Goal: Task Accomplishment & Management: Manage account settings

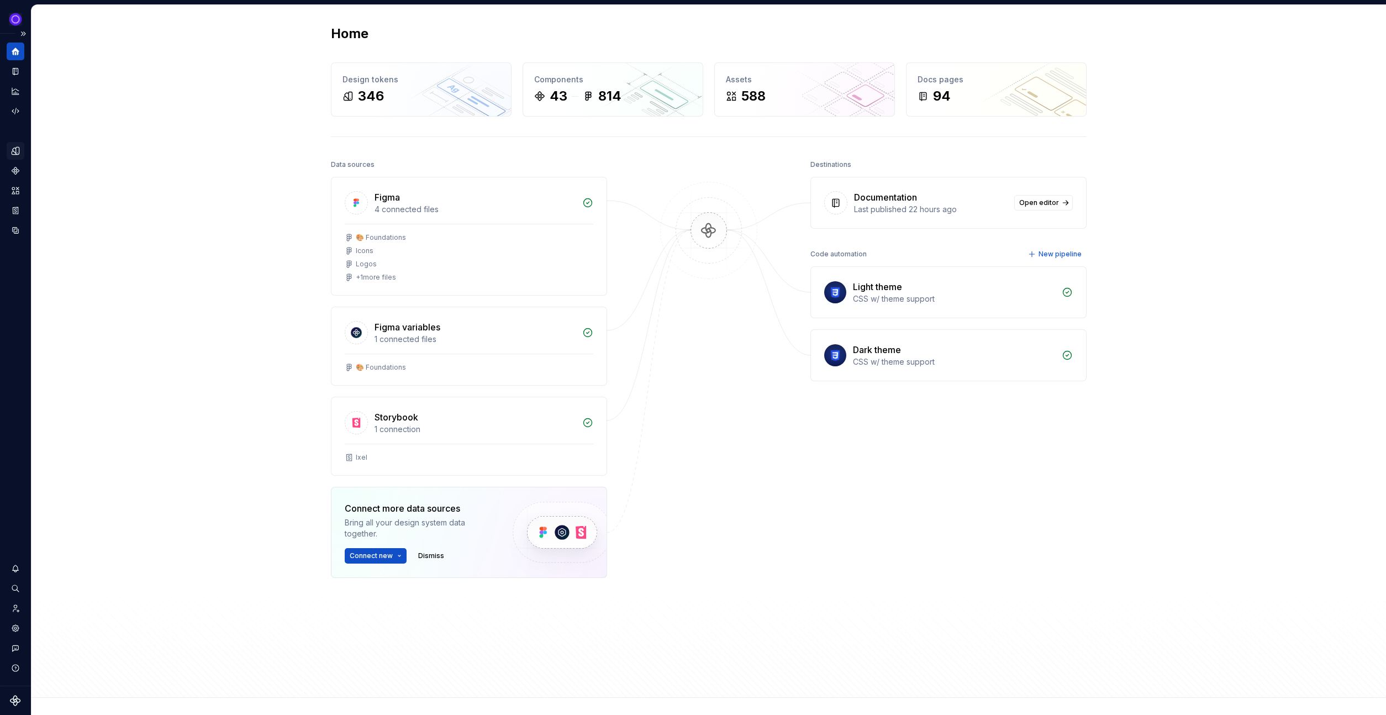
click at [19, 153] on icon "Design tokens" at bounding box center [15, 150] width 7 height 7
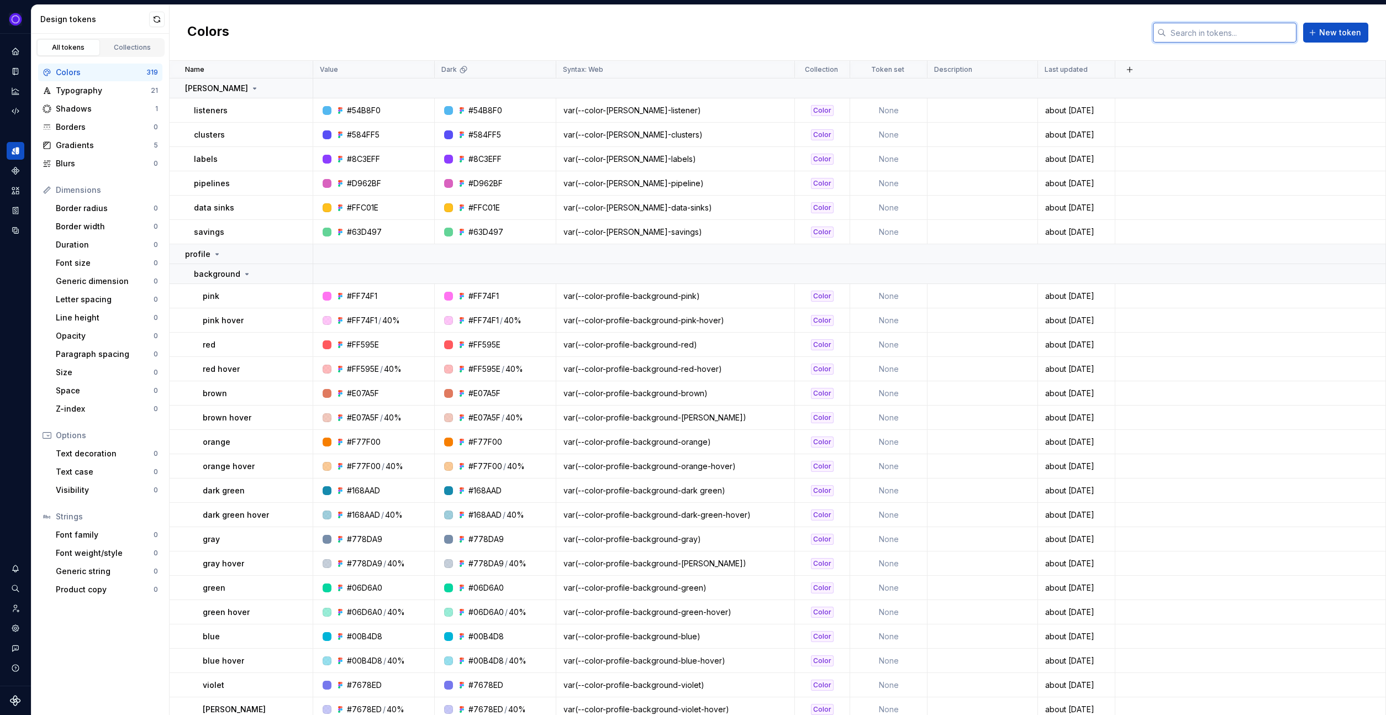
click at [1232, 36] on input "text" at bounding box center [1231, 33] width 130 height 20
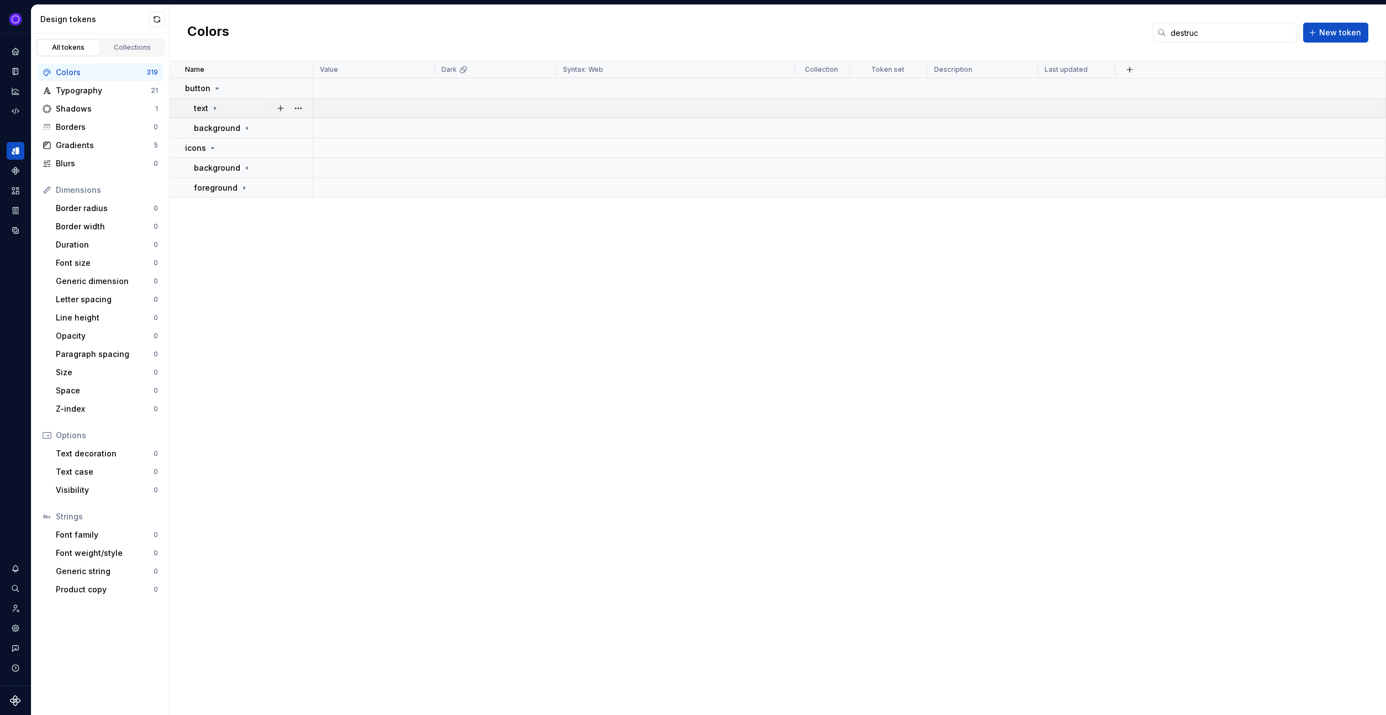
click at [241, 101] on td "text" at bounding box center [242, 108] width 144 height 20
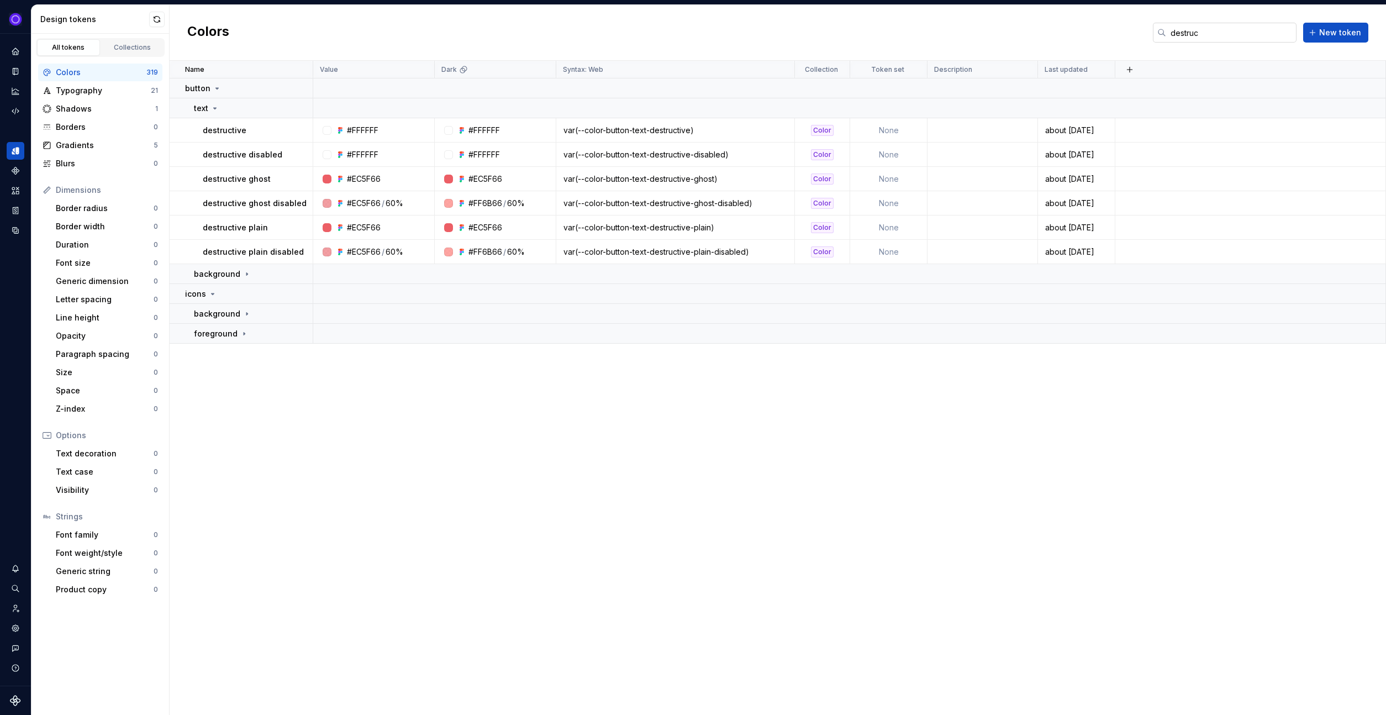
click at [1207, 38] on input "destruc" at bounding box center [1231, 33] width 130 height 20
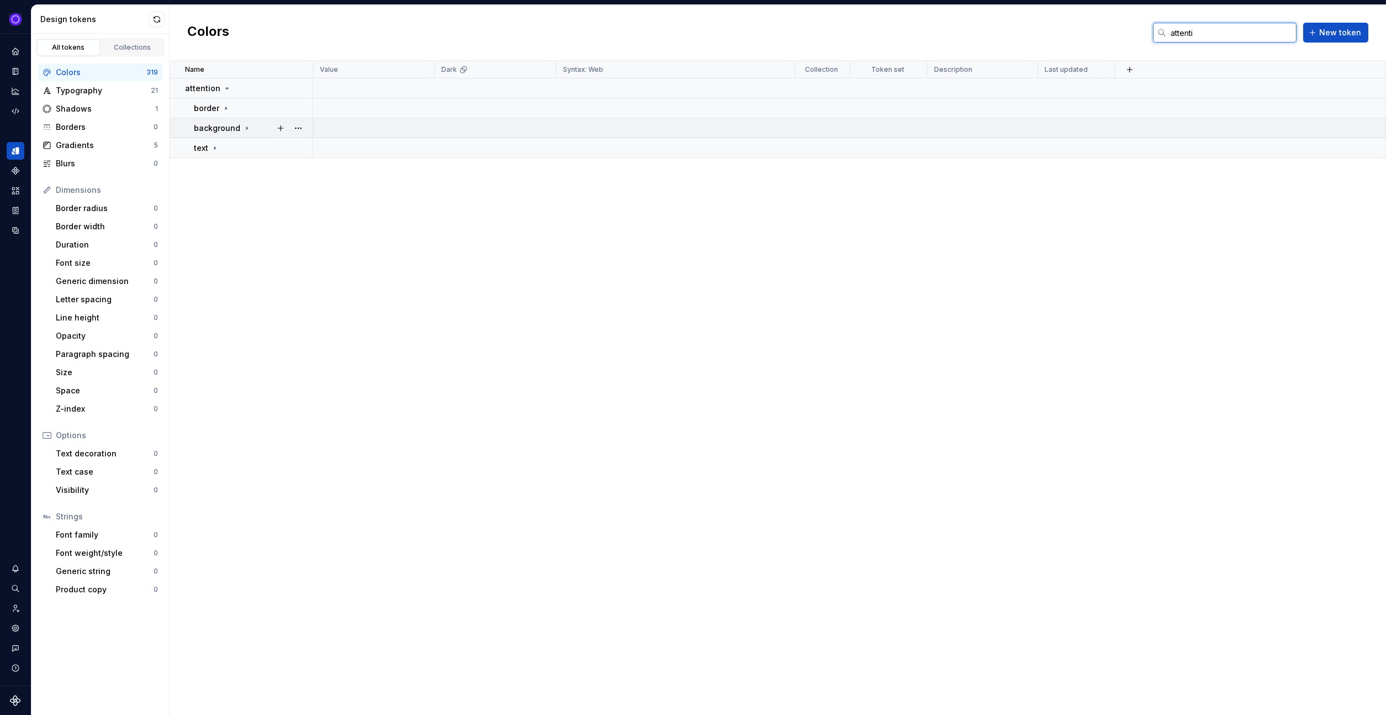
type input "attenti"
click at [238, 128] on p "background" at bounding box center [217, 128] width 46 height 11
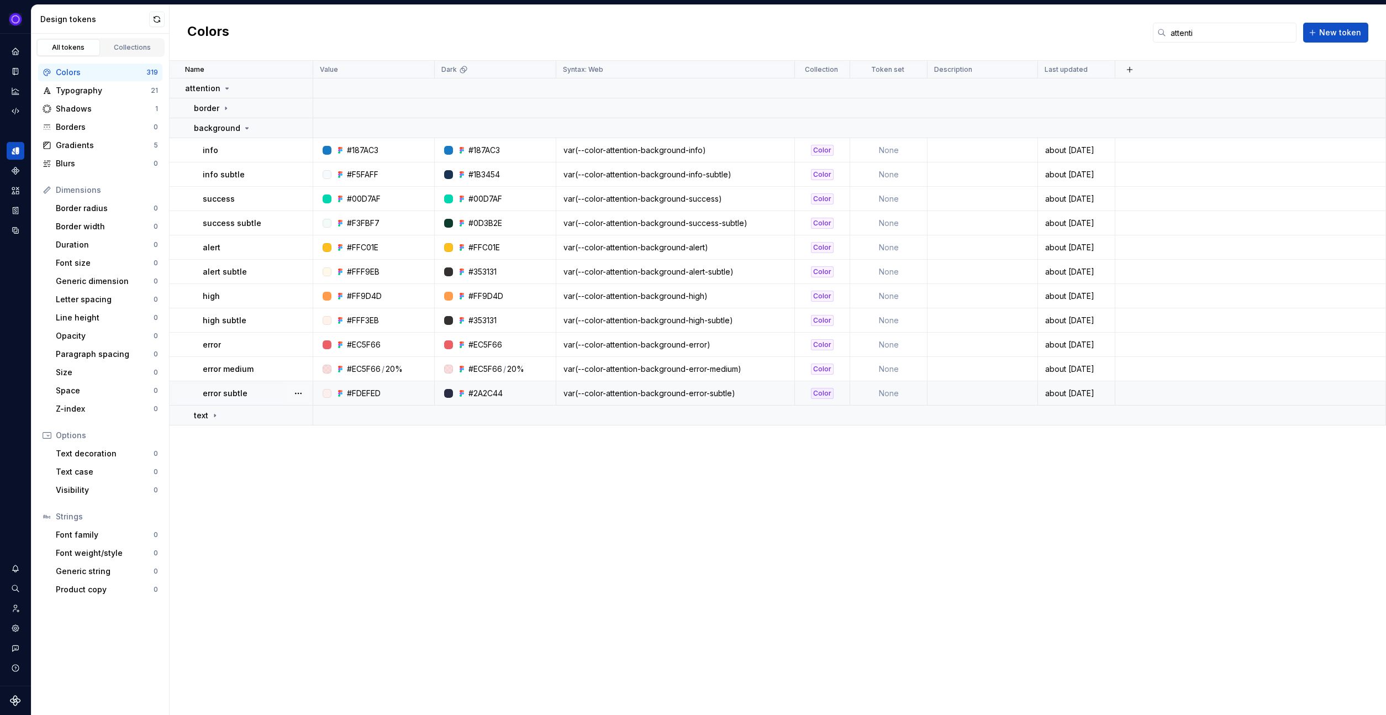
click at [675, 388] on div "var(--color-attention-background-error-subtle)" at bounding box center [675, 393] width 237 height 11
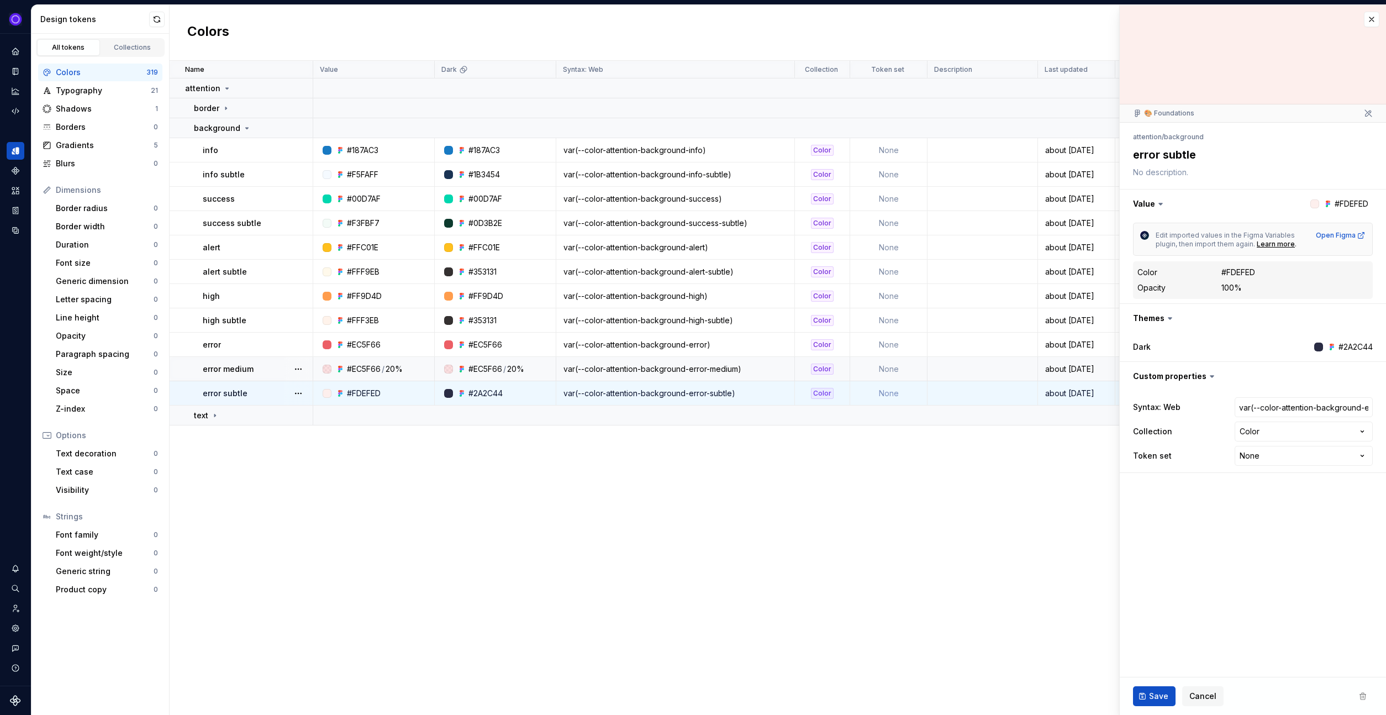
click at [744, 385] on td "var(--color-attention-background-error-subtle)" at bounding box center [675, 393] width 239 height 24
click at [1284, 413] on input "var(--color-attention-background-error-subtle)" at bounding box center [1304, 407] width 138 height 20
type textarea "*"
